Goal: Information Seeking & Learning: Learn about a topic

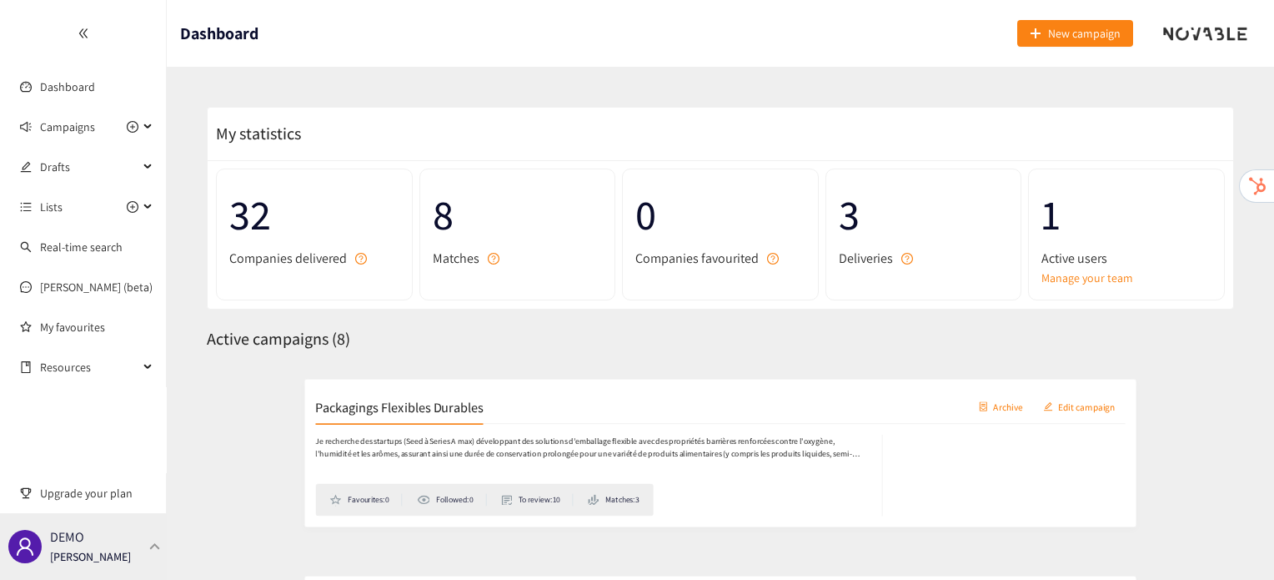
click at [134, 536] on div "DEMO [PERSON_NAME]" at bounding box center [83, 546] width 167 height 67
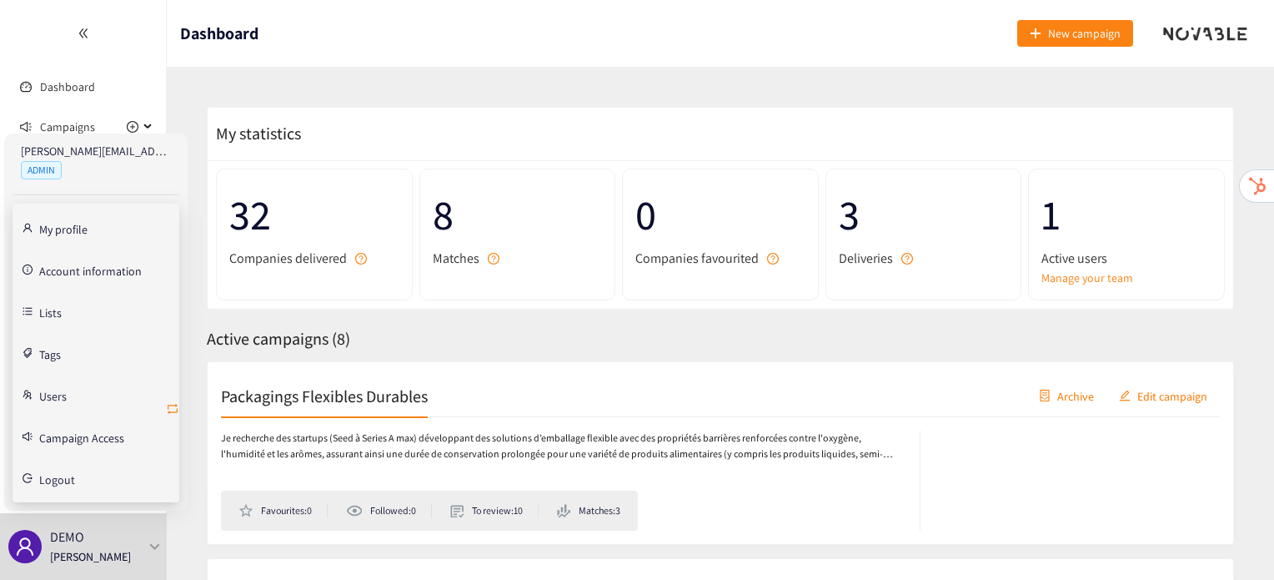
click at [170, 404] on icon "retweet" at bounding box center [173, 409] width 10 height 10
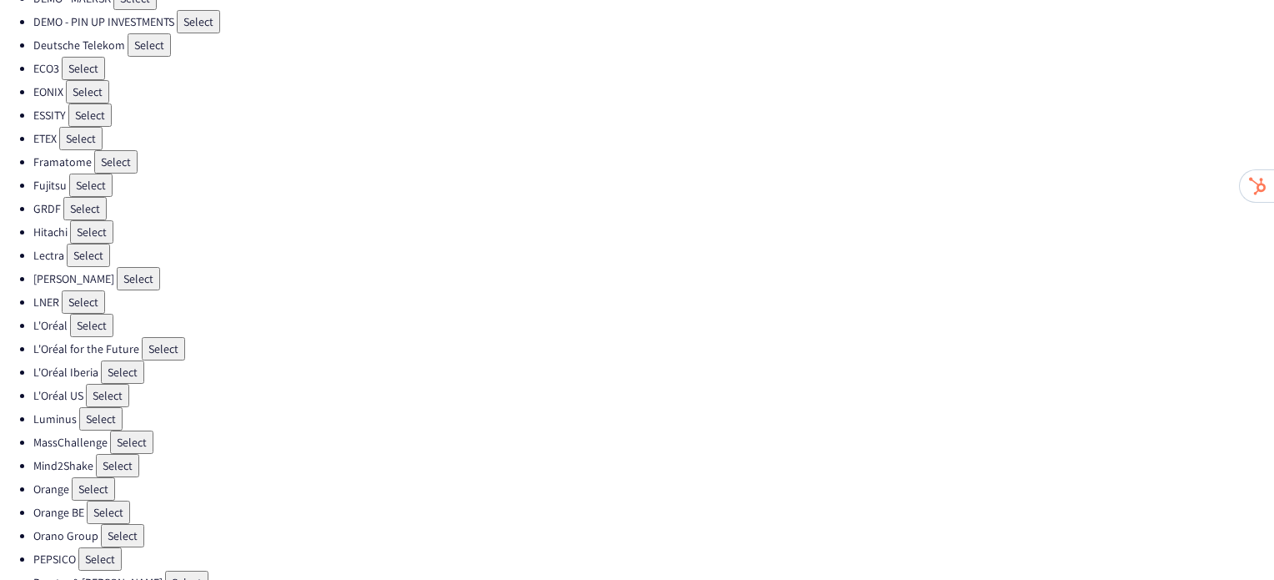
scroll to position [471, 0]
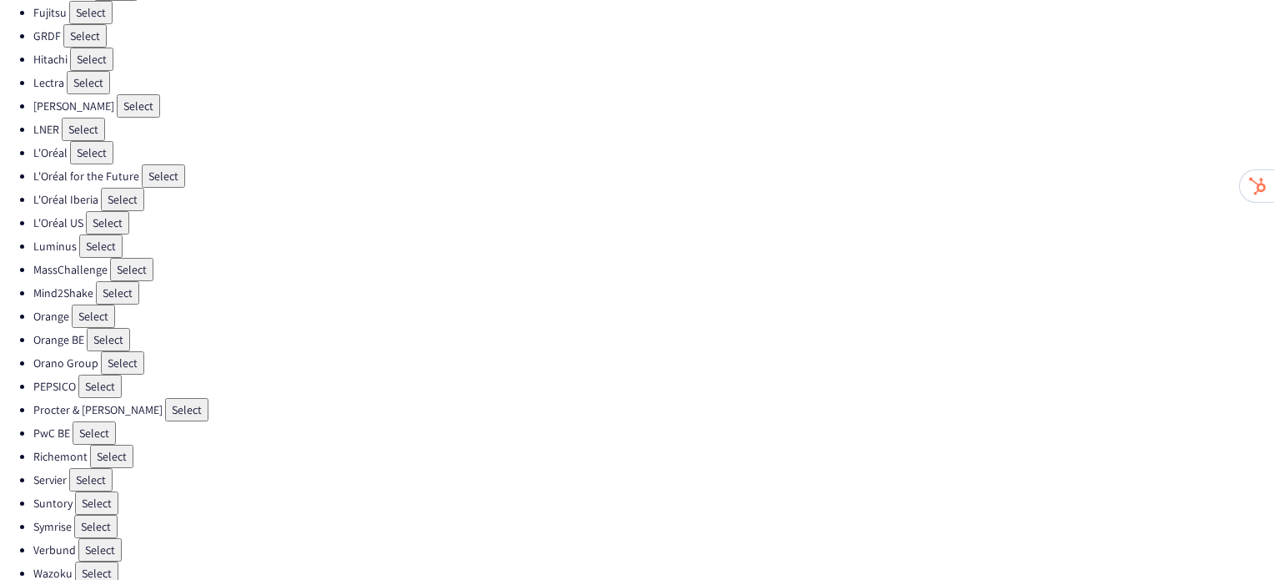
click at [117, 445] on button "Select" at bounding box center [111, 456] width 43 height 23
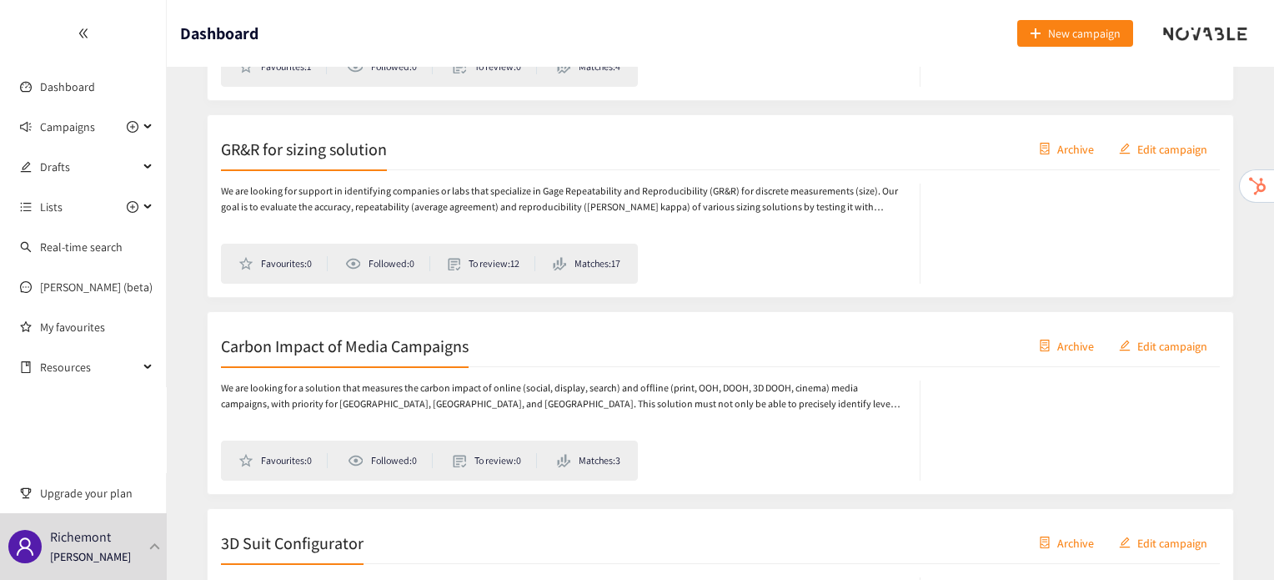
scroll to position [444, 0]
click at [297, 348] on h2 "Carbon Impact of Media Campaigns" at bounding box center [345, 345] width 248 height 23
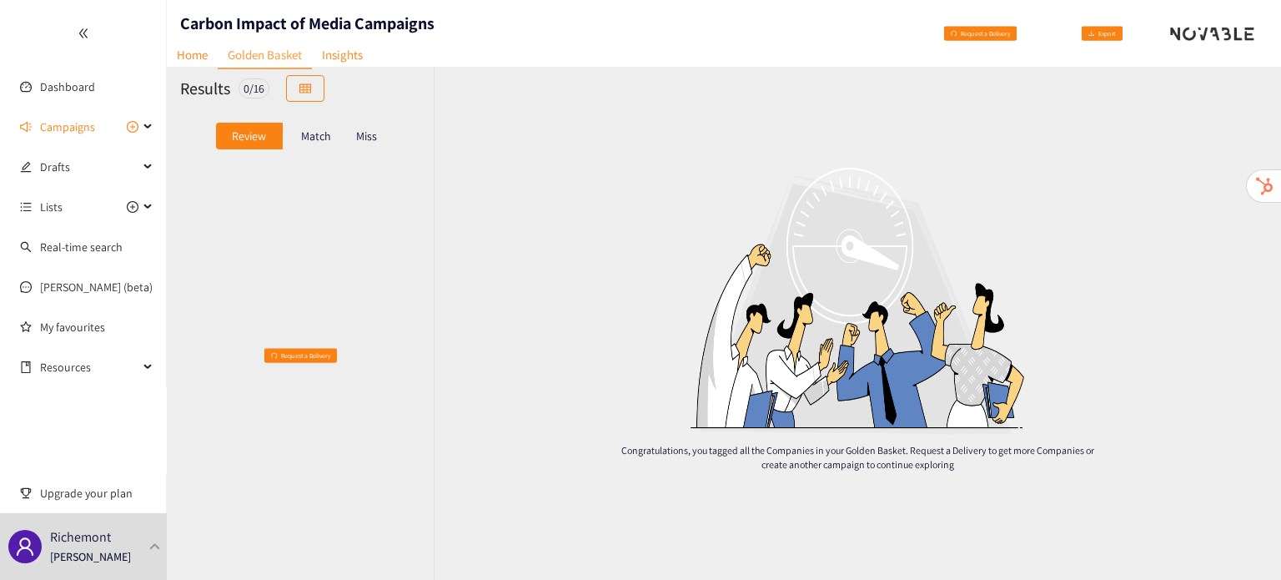
click at [313, 137] on p "Match" at bounding box center [316, 135] width 30 height 13
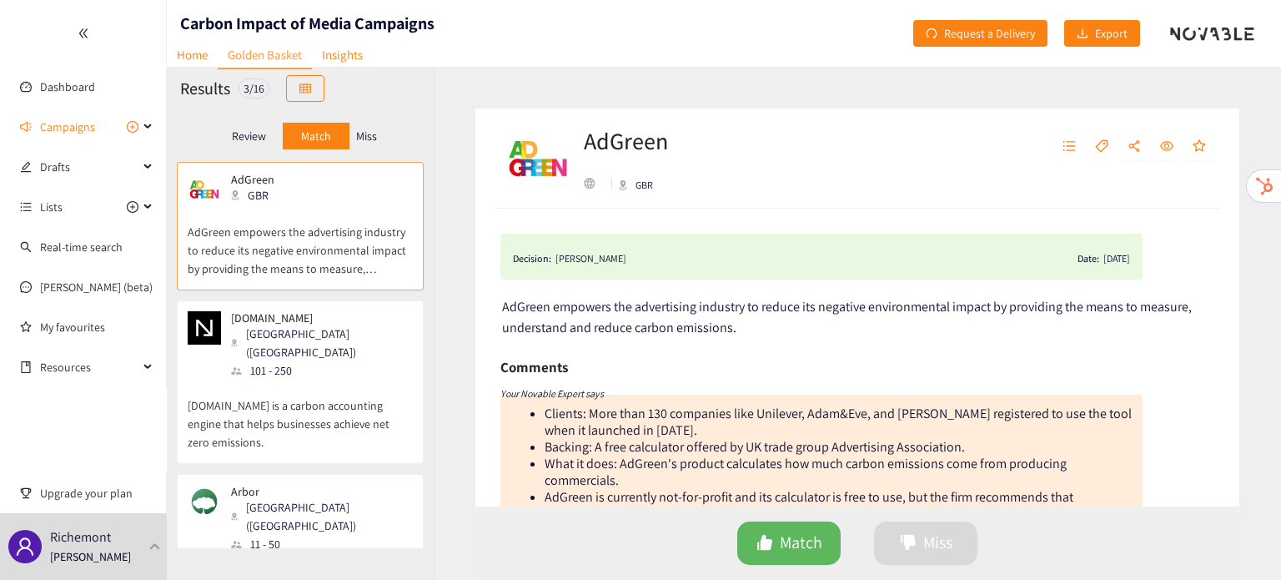
click at [297, 327] on div "[GEOGRAPHIC_DATA] ([GEOGRAPHIC_DATA])" at bounding box center [321, 342] width 180 height 37
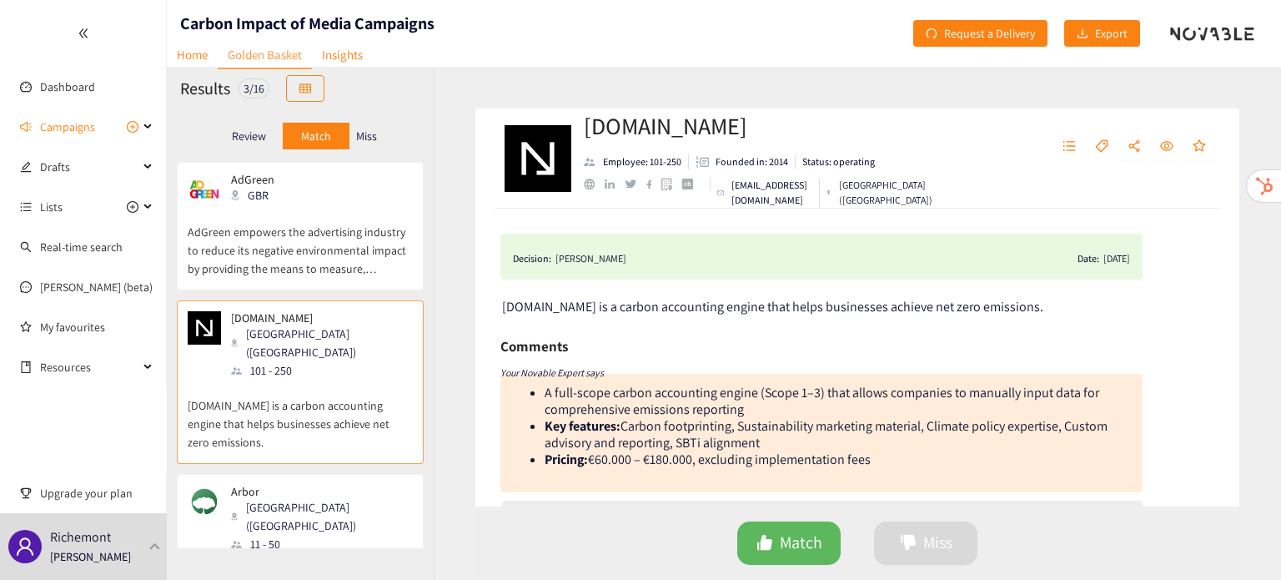
scroll to position [43, 0]
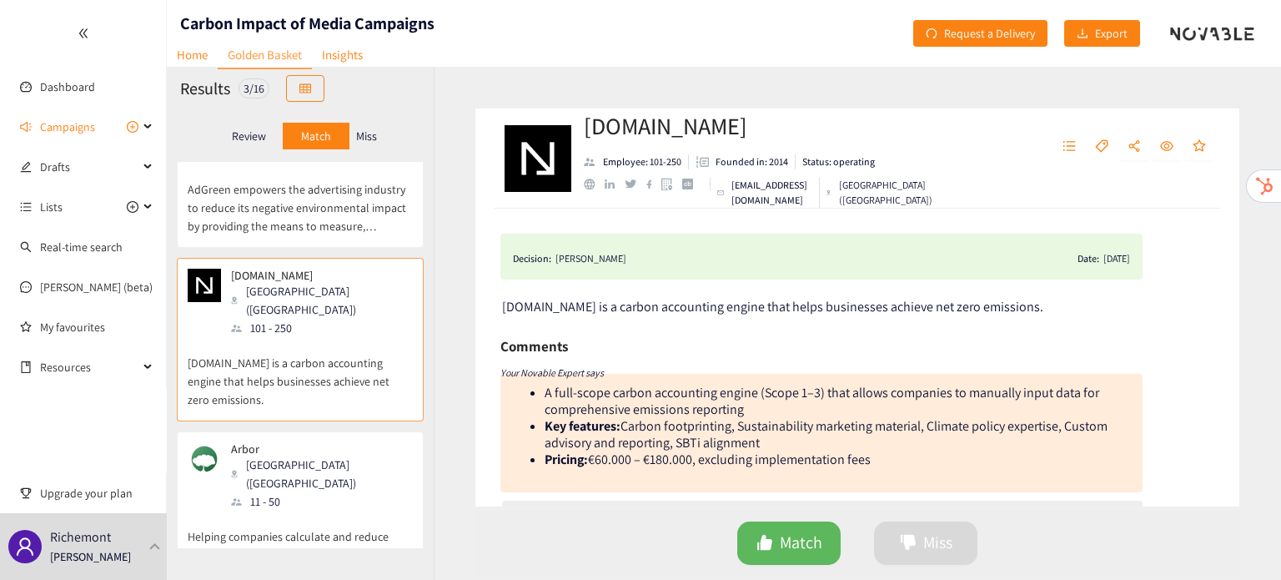
click at [325, 510] on p "Helping companies calculate and reduce emissions to reach net zero." at bounding box center [300, 536] width 225 height 53
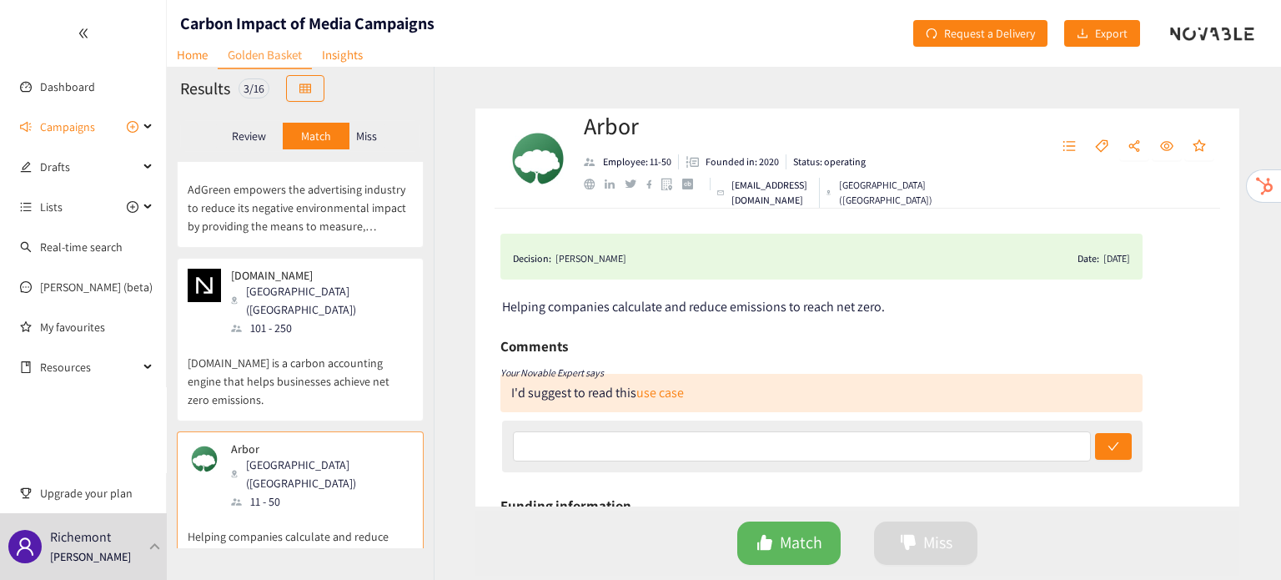
click at [362, 139] on p "Miss" at bounding box center [366, 135] width 21 height 13
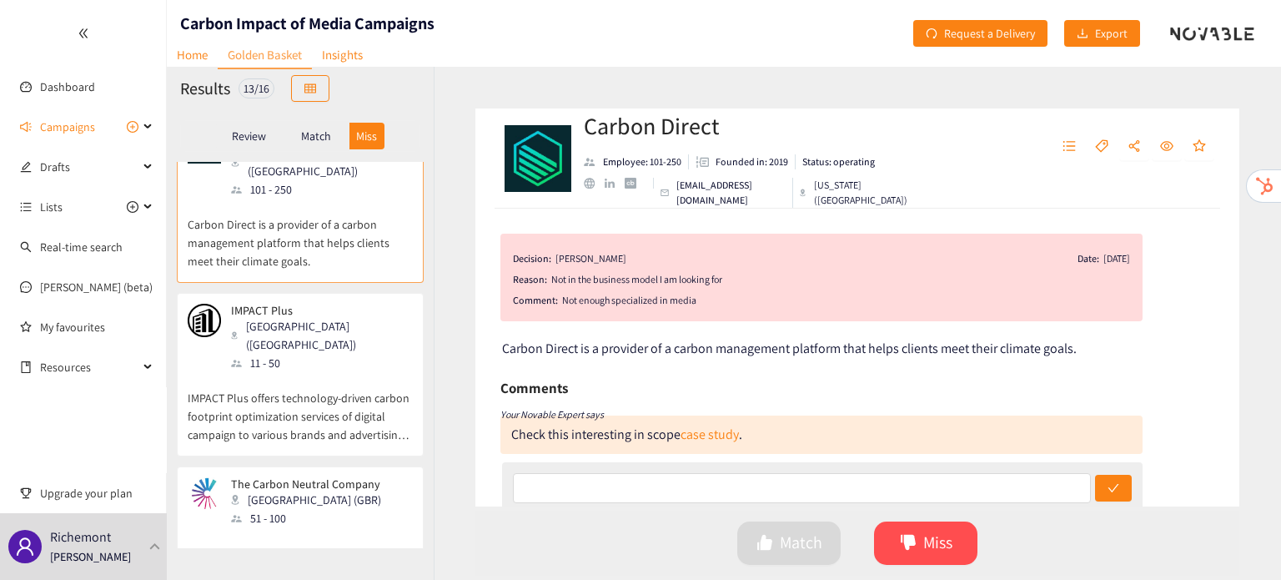
scroll to position [0, 0]
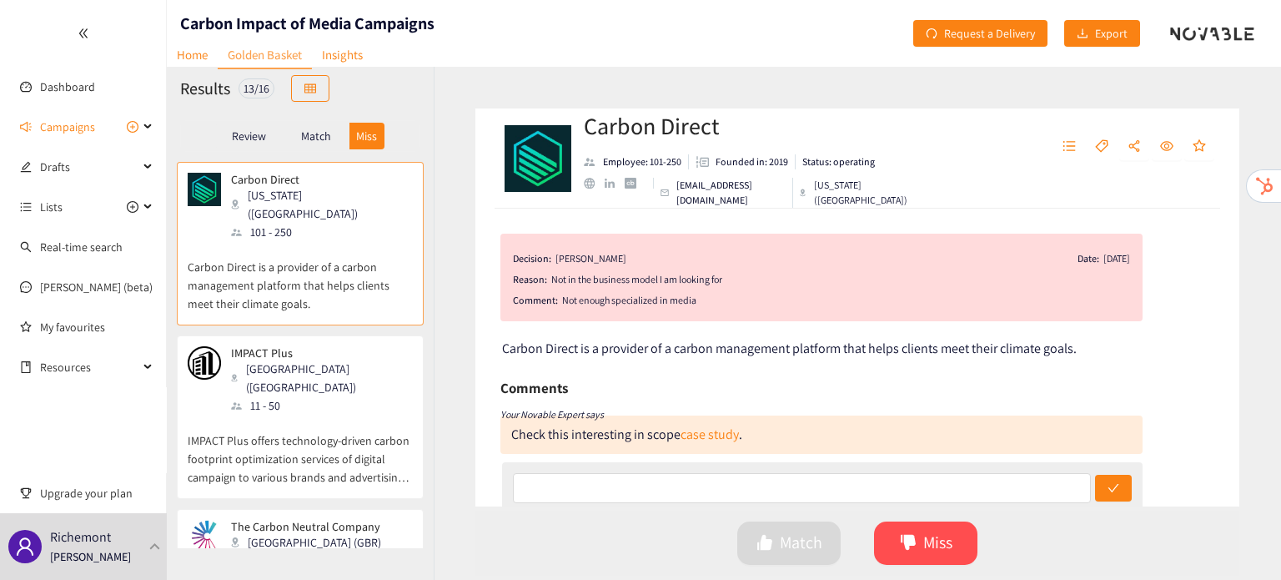
click at [309, 365] on div "IMPACT Plus [GEOGRAPHIC_DATA] ([GEOGRAPHIC_DATA]) 11 - 50" at bounding box center [300, 380] width 225 height 68
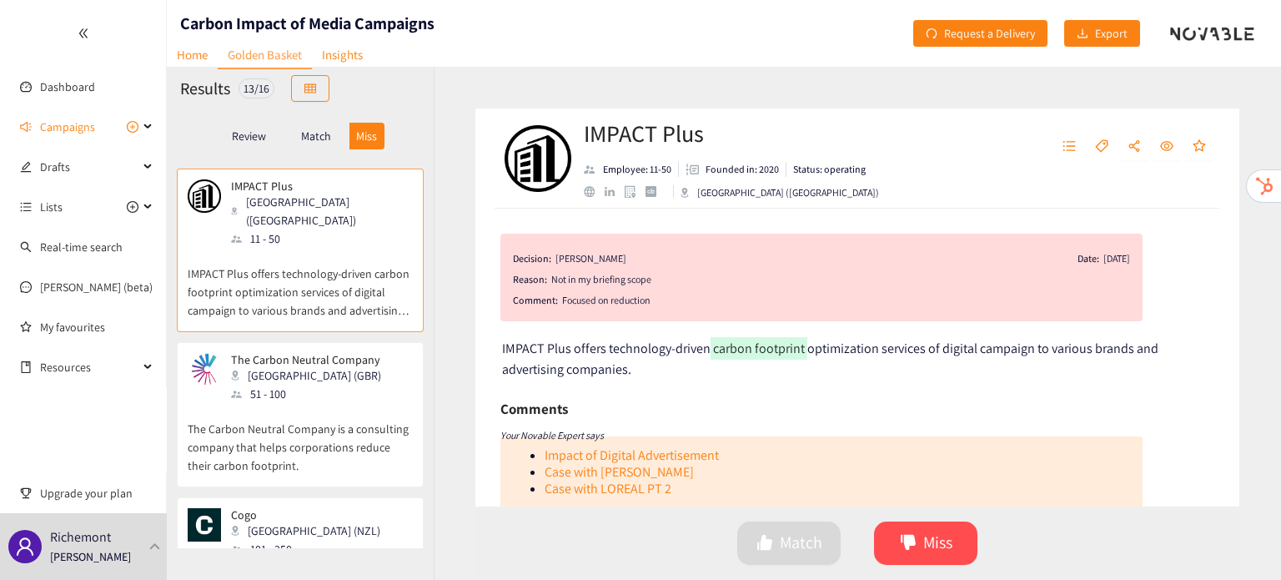
scroll to position [167, 0]
click at [309, 403] on p "The Carbon Neutral Company is a consulting company that helps corporations redu…" at bounding box center [300, 439] width 225 height 72
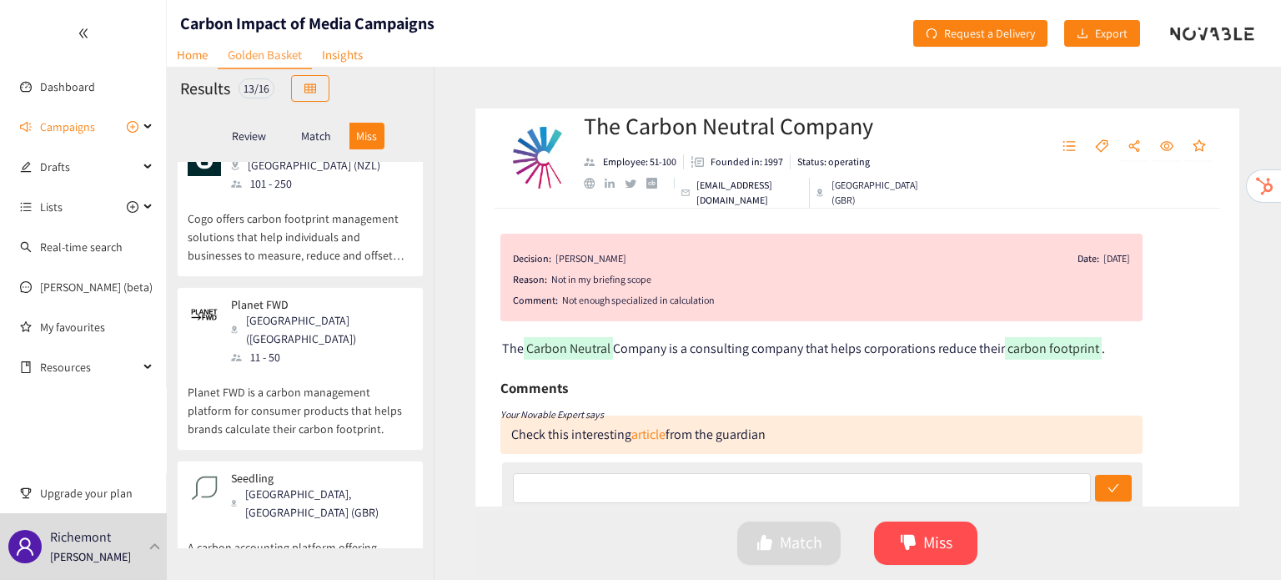
scroll to position [533, 0]
click at [307, 484] on div "[GEOGRAPHIC_DATA], [GEOGRAPHIC_DATA] (GBR)" at bounding box center [321, 502] width 180 height 37
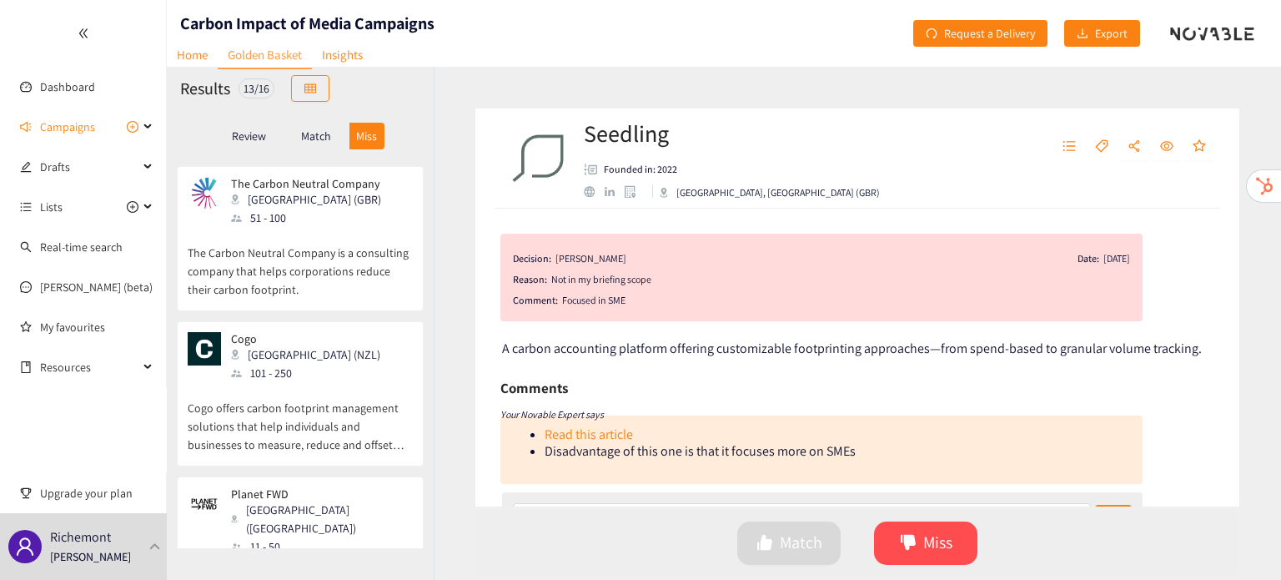
scroll to position [0, 0]
